Goal: Transaction & Acquisition: Purchase product/service

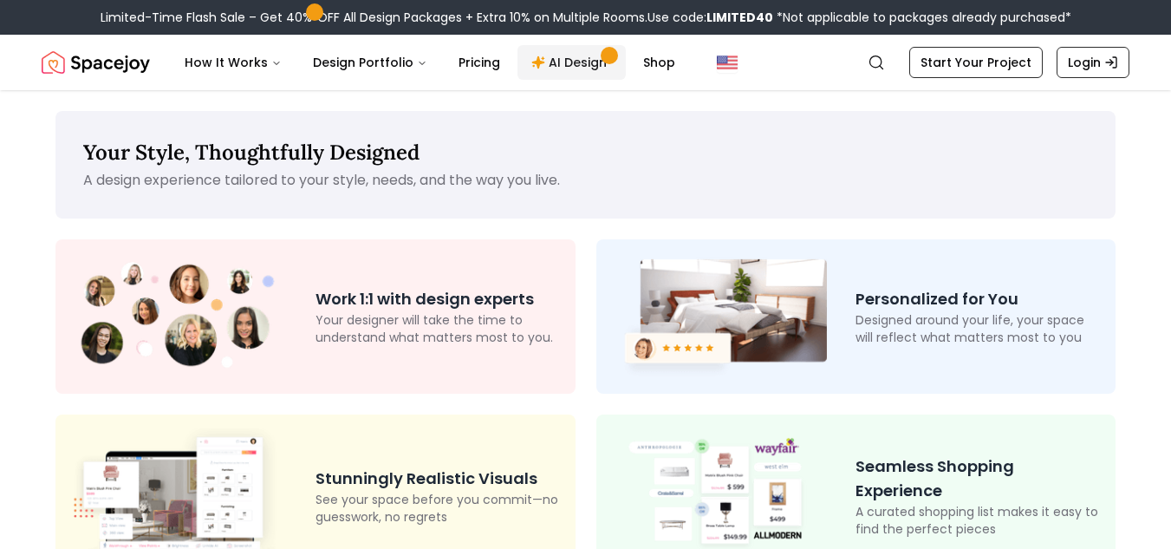
click at [555, 63] on link "AI Design" at bounding box center [571, 62] width 108 height 35
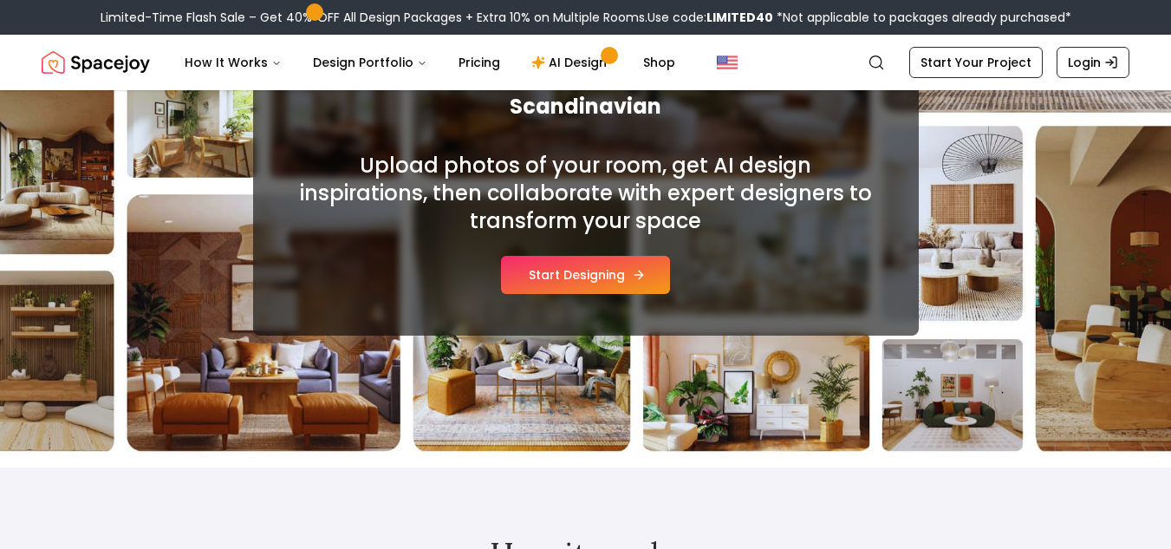
scroll to position [260, 0]
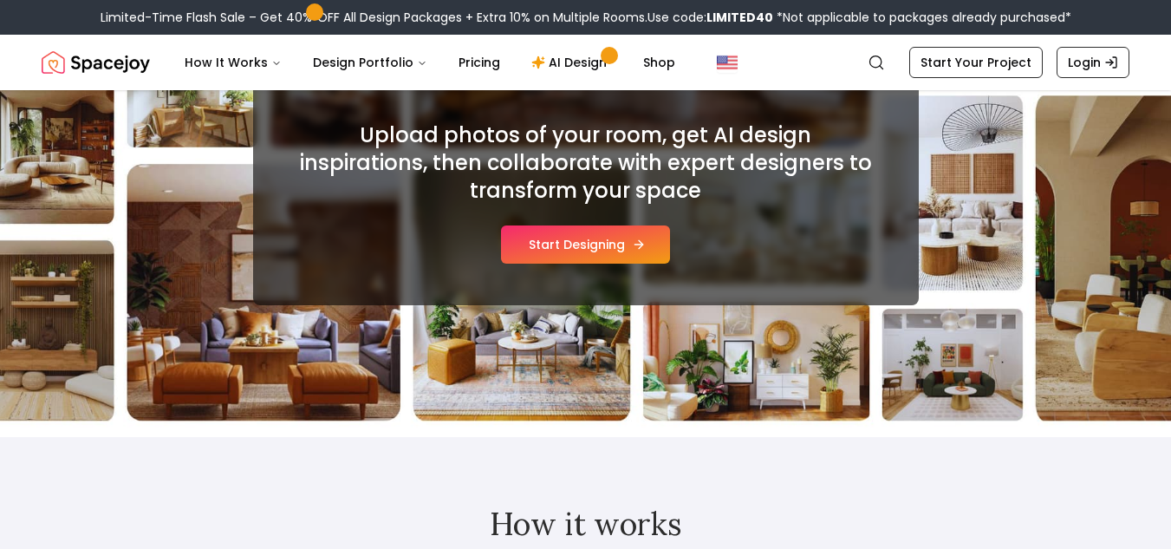
click at [589, 246] on button "Start Designing" at bounding box center [585, 244] width 169 height 38
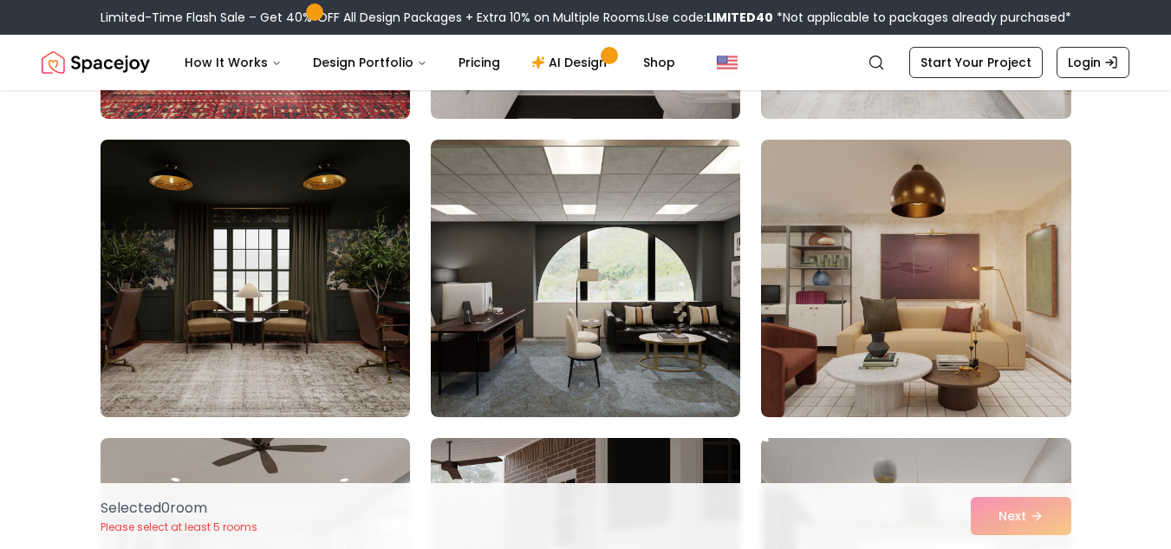
scroll to position [1560, 0]
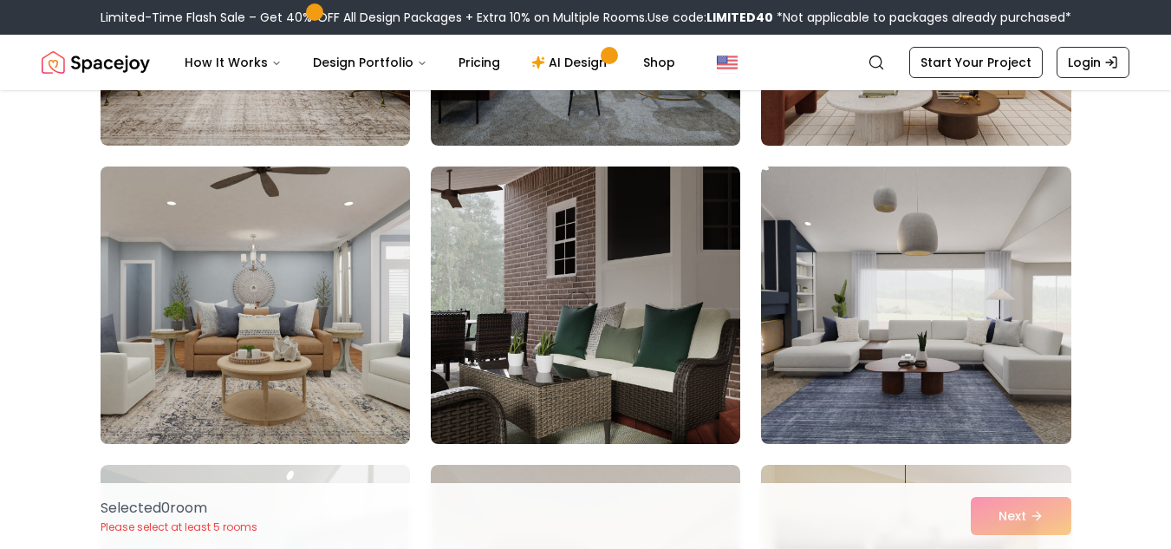
click at [341, 288] on img at bounding box center [255, 304] width 325 height 291
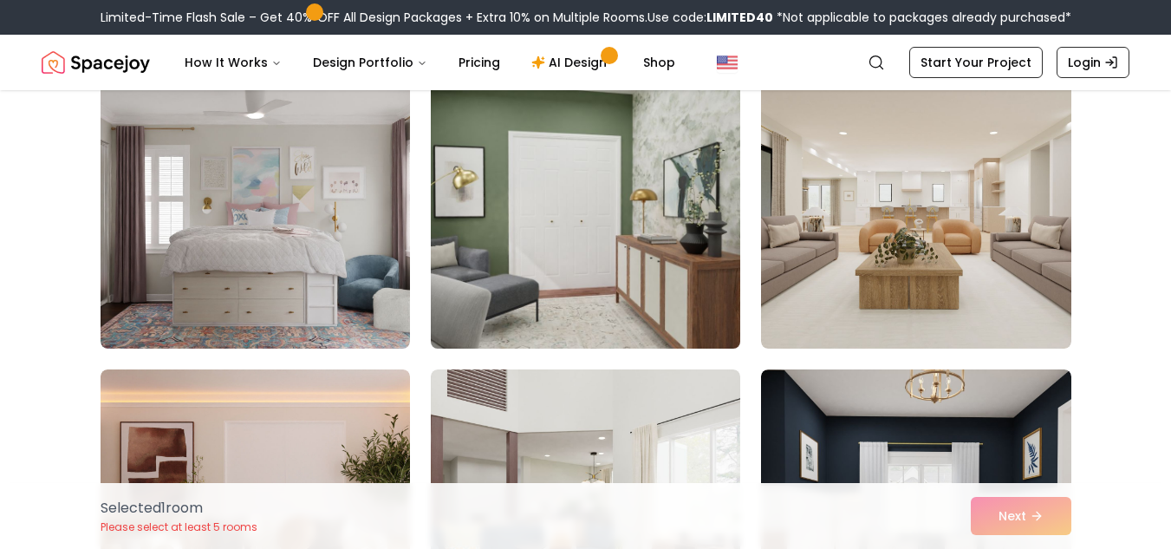
scroll to position [2253, 0]
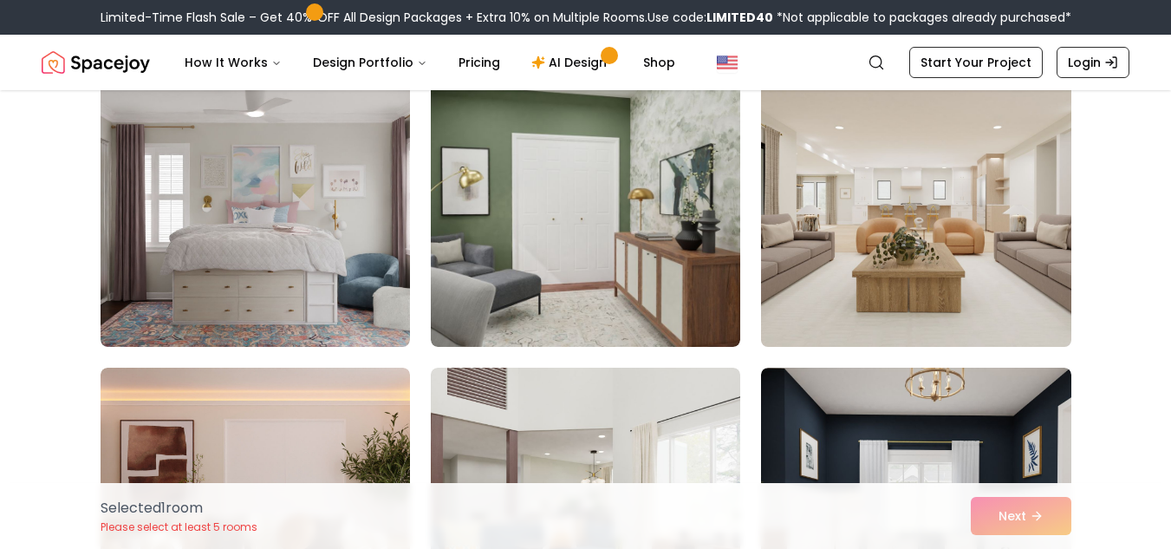
click at [825, 260] on img at bounding box center [915, 207] width 325 height 291
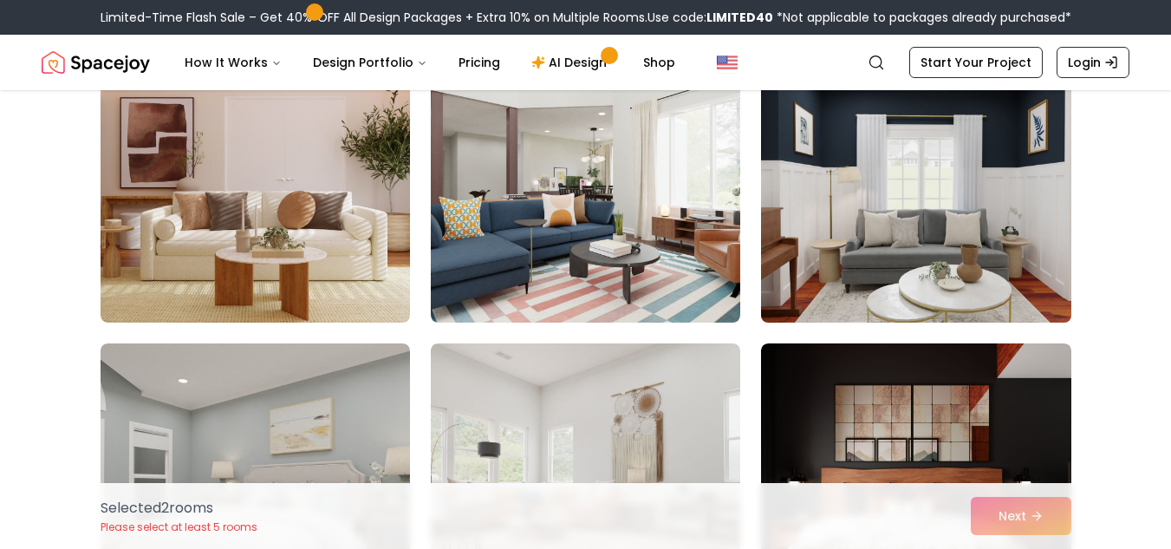
scroll to position [2600, 0]
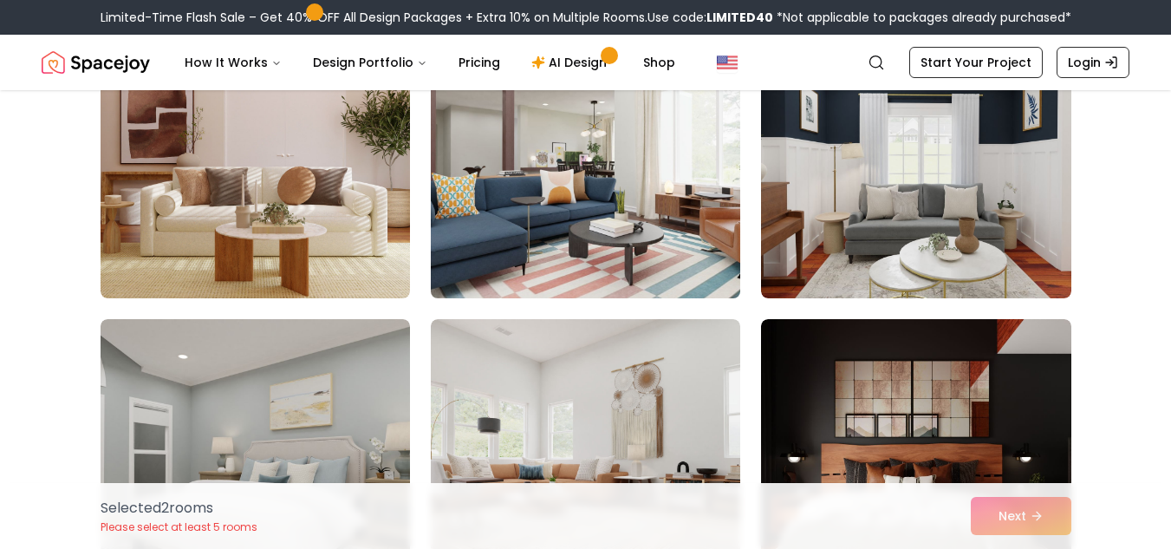
click at [621, 244] on img at bounding box center [585, 159] width 325 height 291
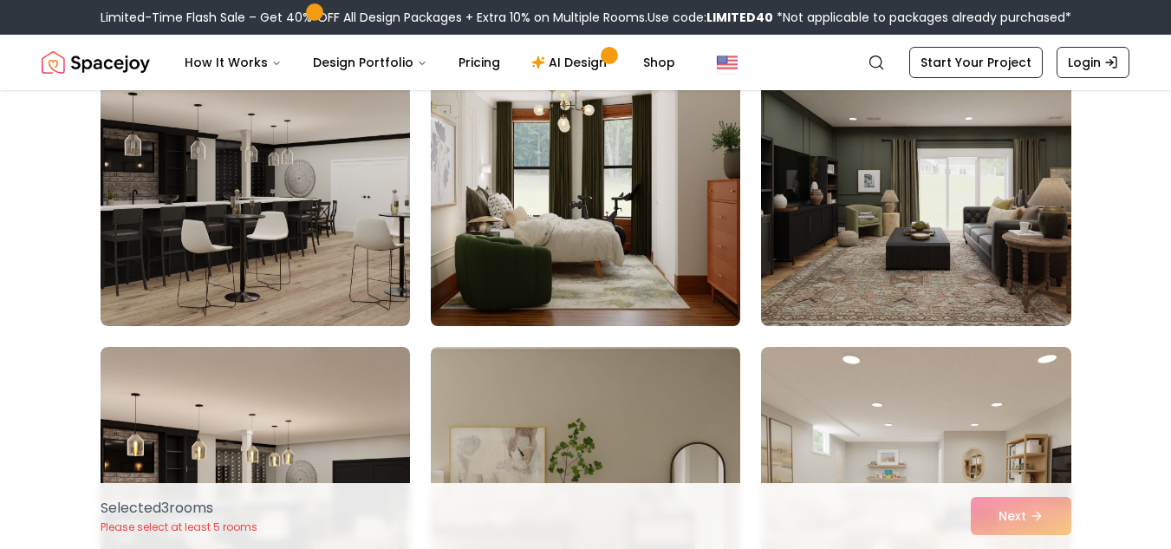
scroll to position [4073, 0]
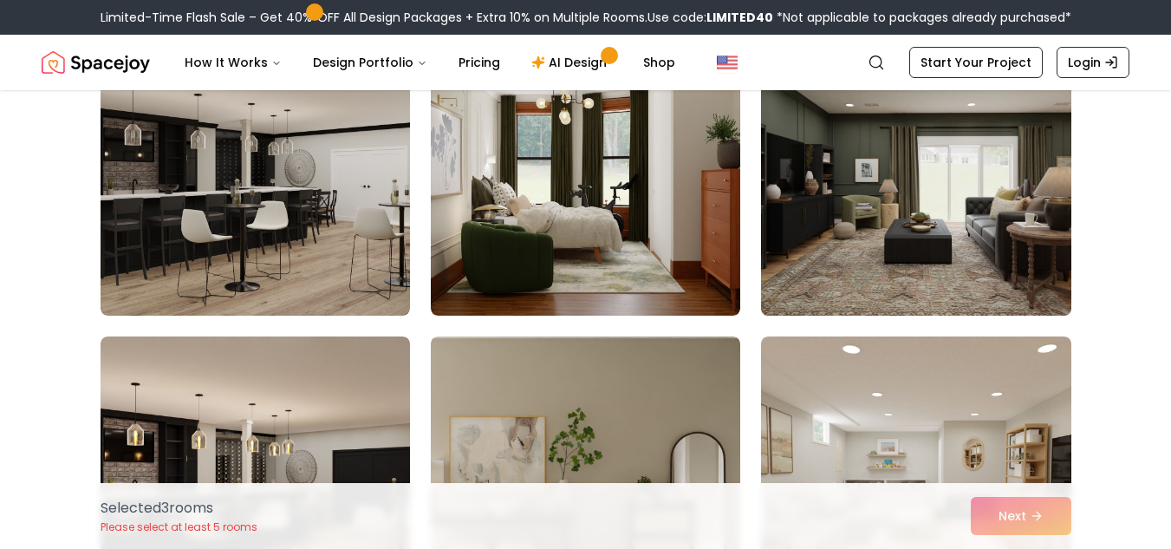
click at [822, 235] on img at bounding box center [915, 176] width 325 height 291
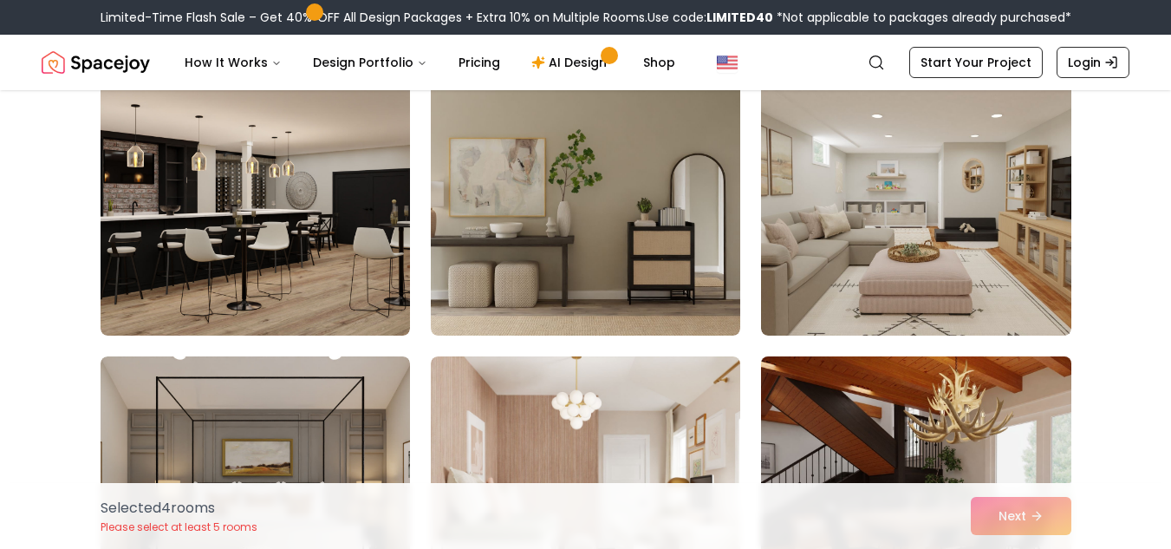
scroll to position [4333, 0]
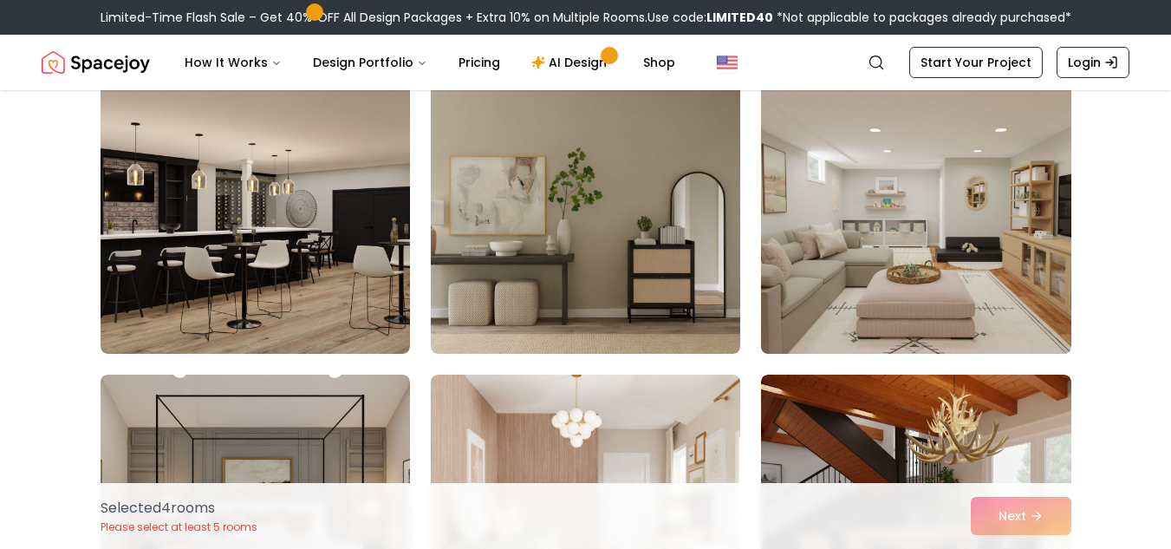
click at [840, 279] on img at bounding box center [915, 214] width 325 height 291
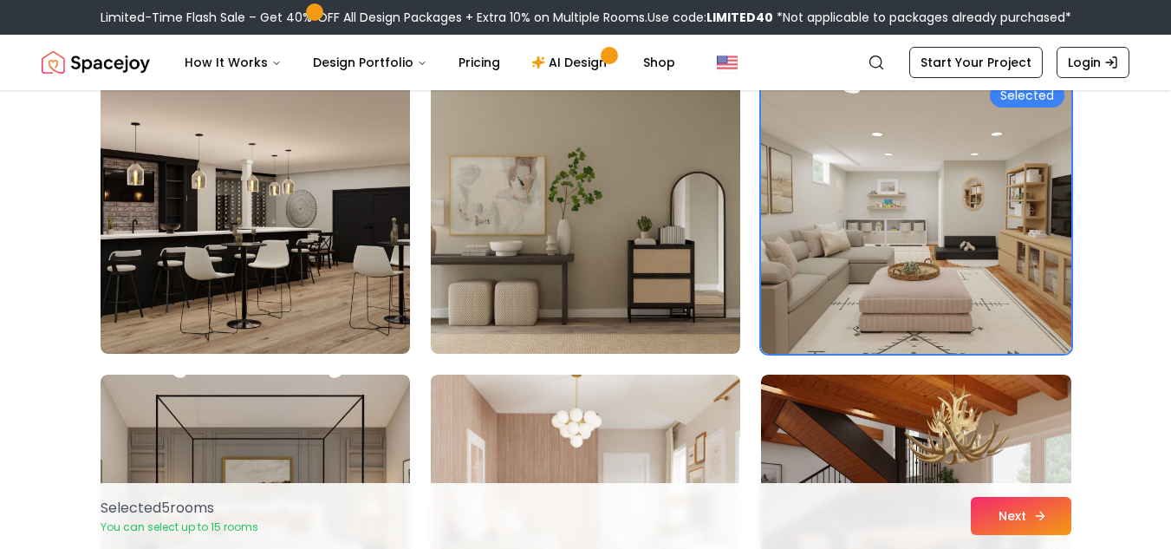
click at [998, 520] on button "Next" at bounding box center [1021, 516] width 101 height 38
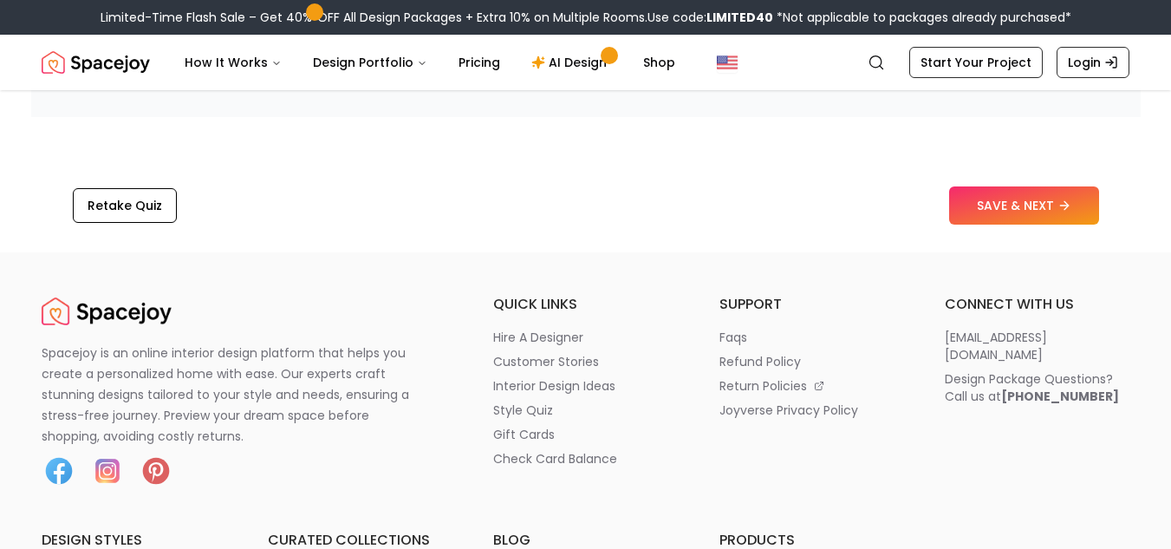
scroll to position [2946, 0]
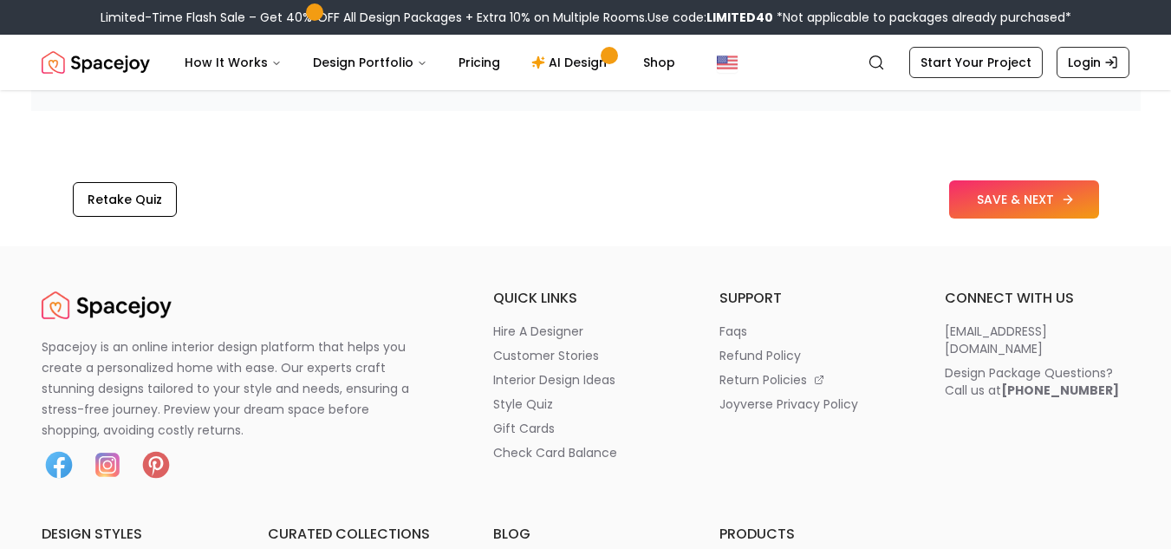
click at [1004, 213] on button "SAVE & NEXT" at bounding box center [1024, 199] width 150 height 38
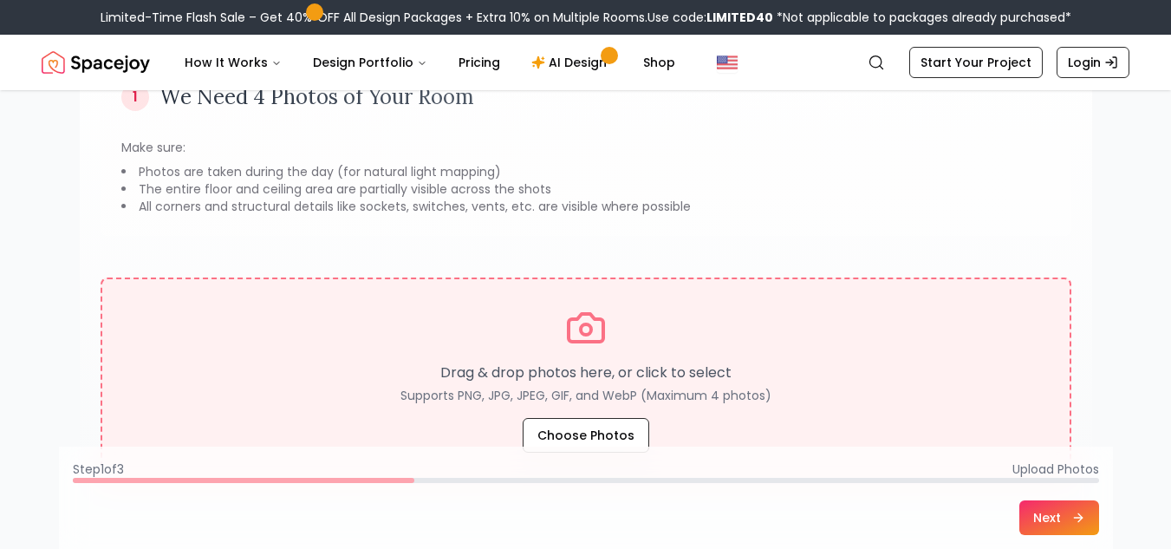
scroll to position [260, 0]
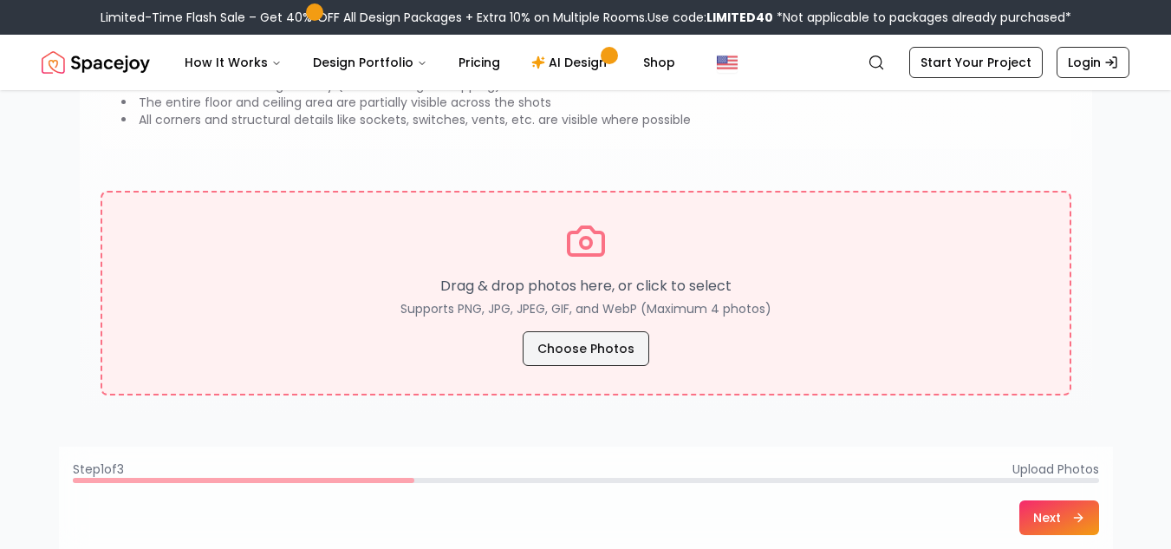
click at [567, 342] on button "Choose Photos" at bounding box center [586, 348] width 127 height 35
